Goal: Task Accomplishment & Management: Use online tool/utility

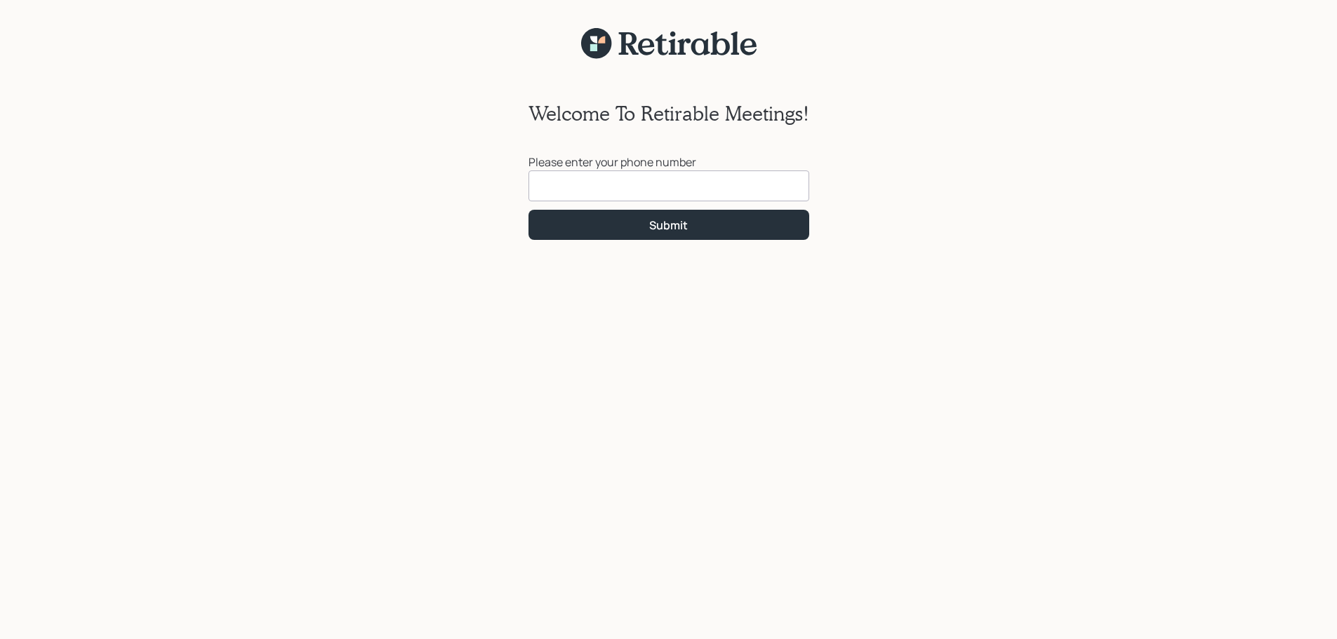
click at [592, 191] on input at bounding box center [669, 186] width 281 height 31
type input "[PHONE_NUMBER]"
click button "Submit" at bounding box center [669, 225] width 281 height 30
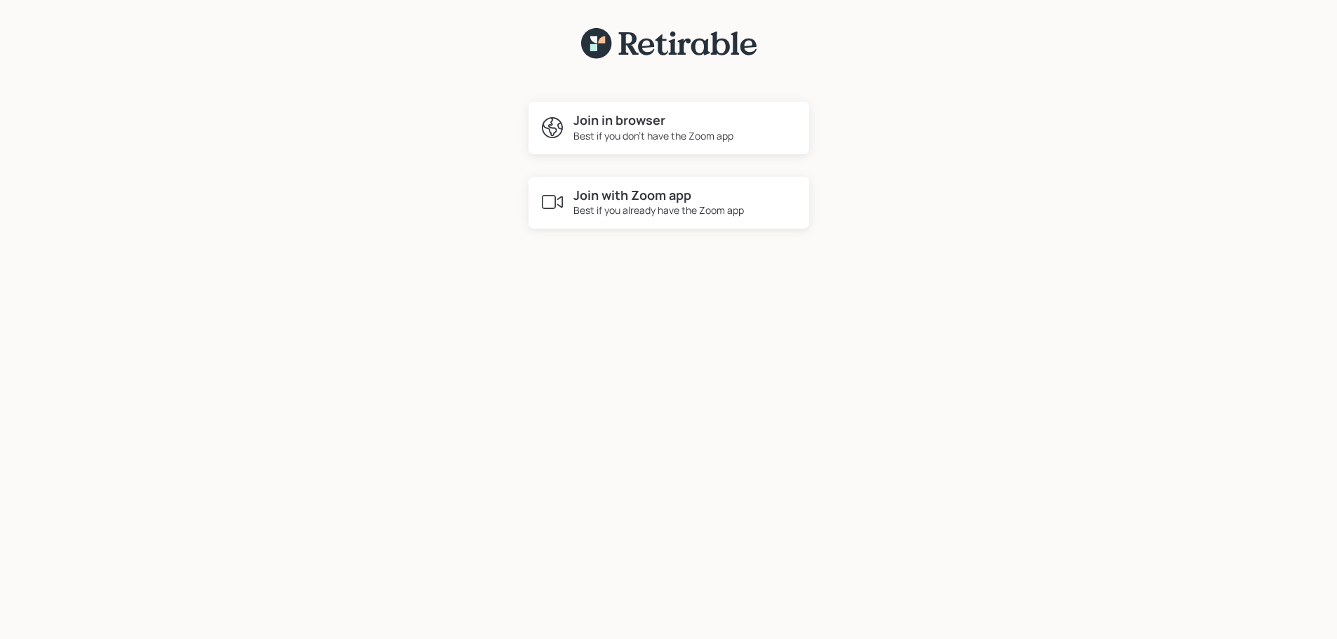
click at [629, 197] on h4 "Join with Zoom app" at bounding box center [658, 195] width 171 height 15
